Goal: Find specific page/section: Find specific page/section

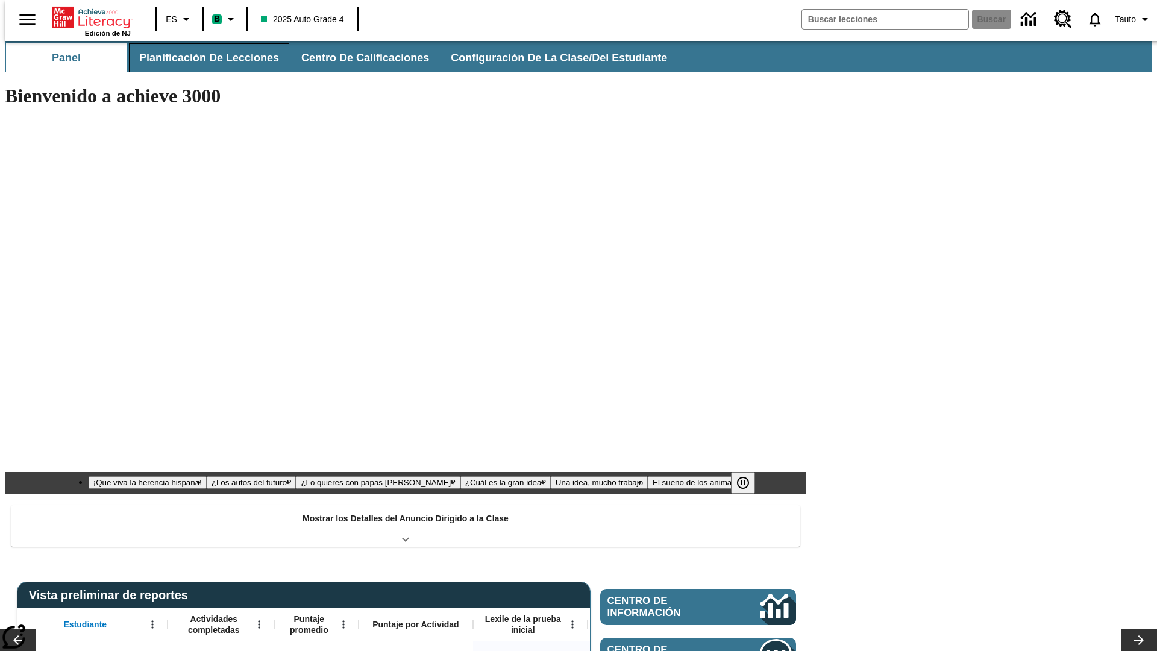
click at [202, 58] on button "Planificación de lecciones" at bounding box center [209, 57] width 160 height 29
